Goal: Task Accomplishment & Management: Complete application form

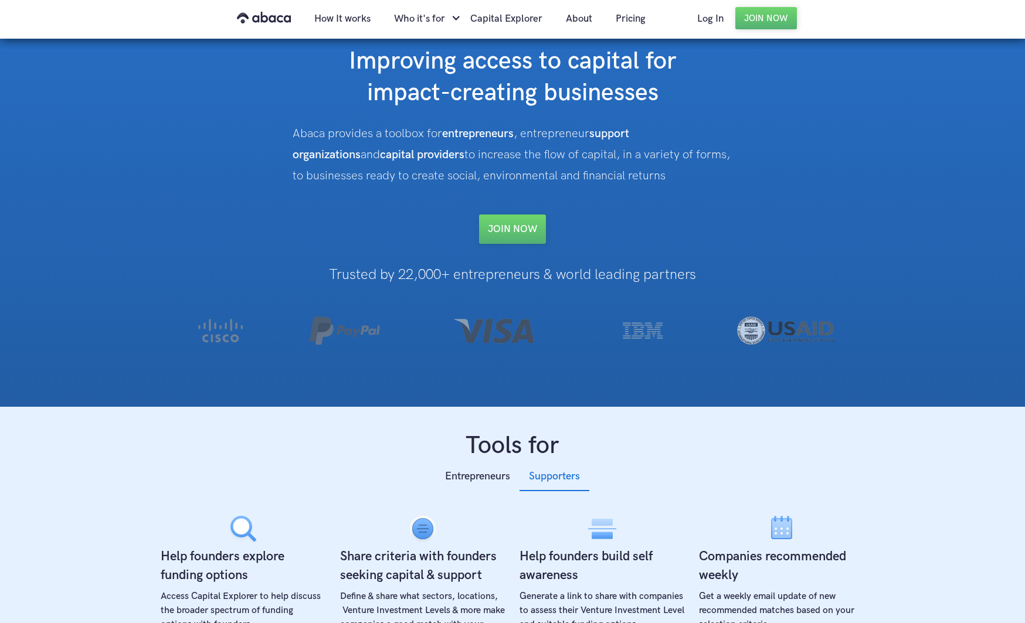
scroll to position [43, 0]
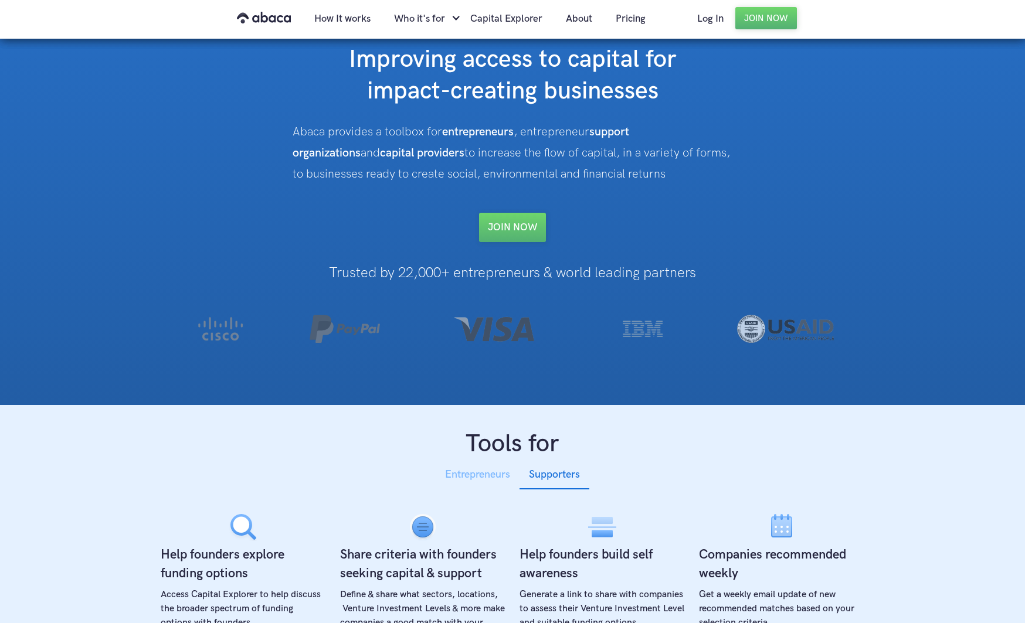
click at [480, 478] on div "Entrepreneurs" at bounding box center [477, 475] width 65 height 18
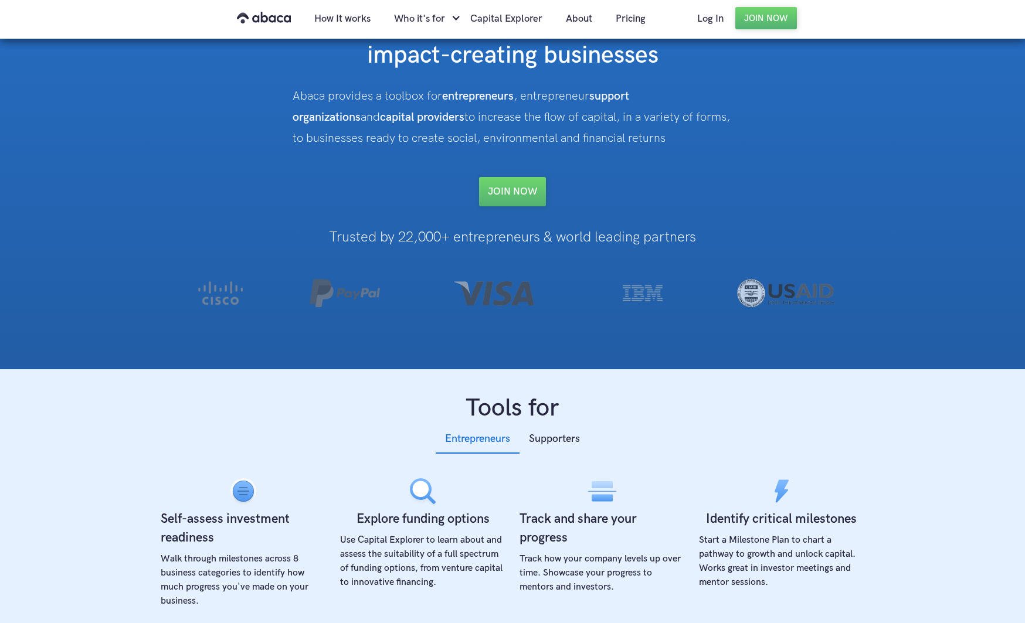
scroll to position [0, 0]
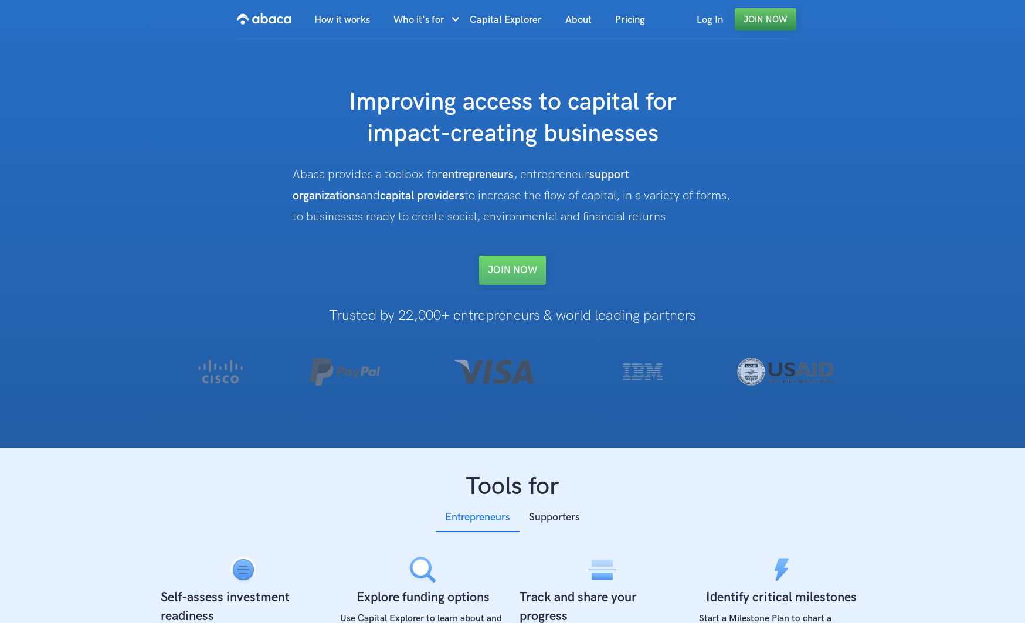
click at [778, 18] on link "Join Now" at bounding box center [766, 19] width 62 height 22
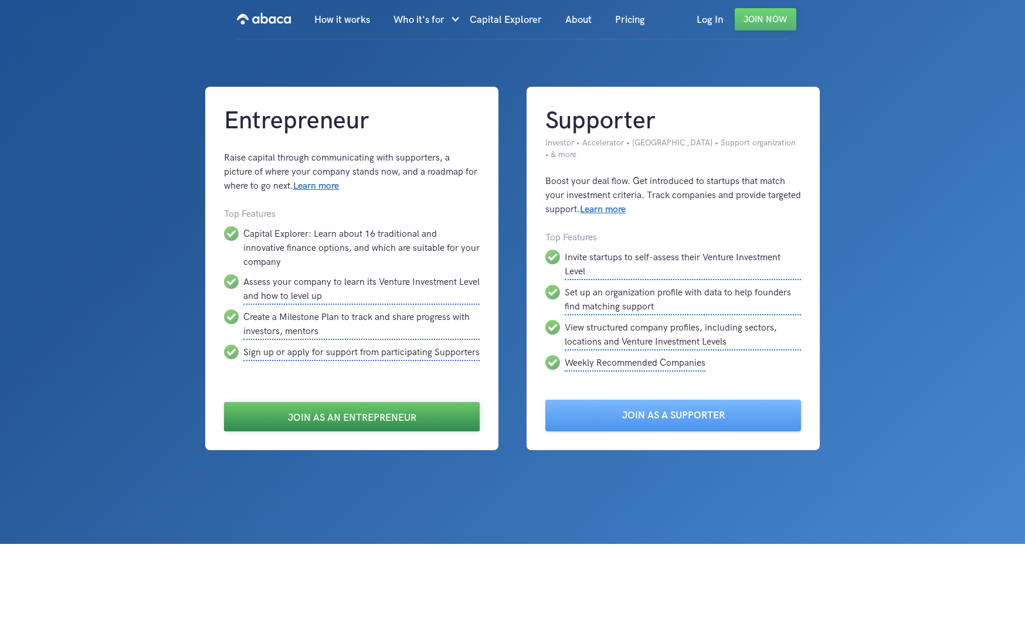
click at [419, 403] on link "Join as an Entrepreneur" at bounding box center [352, 416] width 256 height 29
